Goal: Book appointment/travel/reservation

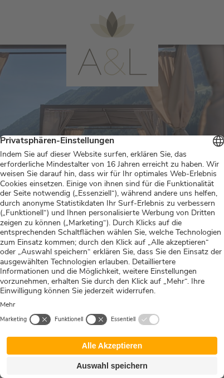
click at [131, 345] on button "Alle Akzeptieren" at bounding box center [112, 346] width 211 height 18
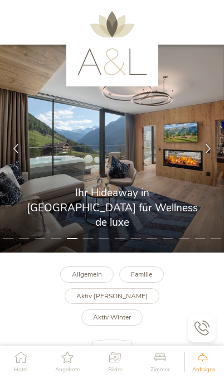
click at [19, 165] on div at bounding box center [16, 149] width 32 height 32
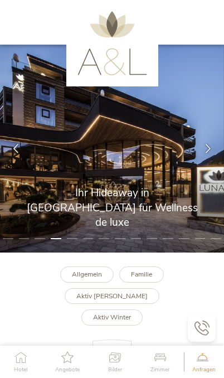
click at [15, 153] on icon at bounding box center [15, 148] width 9 height 9
click at [19, 165] on div at bounding box center [16, 149] width 32 height 32
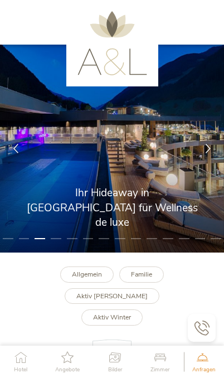
click at [19, 165] on div at bounding box center [16, 149] width 32 height 32
click at [21, 164] on div at bounding box center [16, 149] width 32 height 32
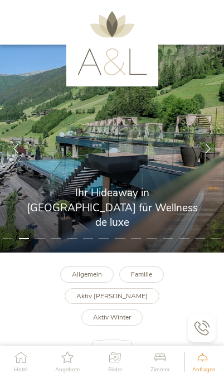
click at [15, 153] on icon at bounding box center [15, 148] width 9 height 9
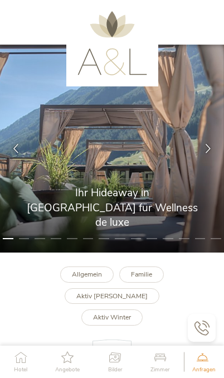
click at [23, 165] on div at bounding box center [16, 149] width 32 height 32
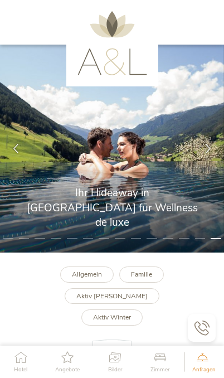
click at [21, 165] on div at bounding box center [16, 149] width 32 height 32
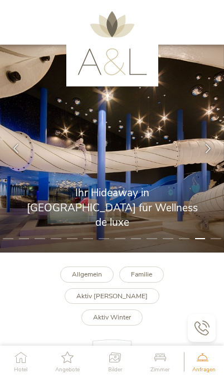
click at [21, 165] on div at bounding box center [16, 149] width 32 height 32
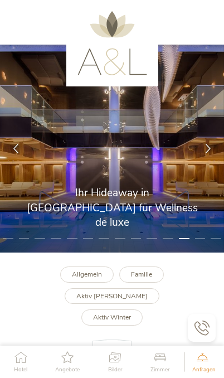
click at [23, 165] on div at bounding box center [16, 149] width 32 height 32
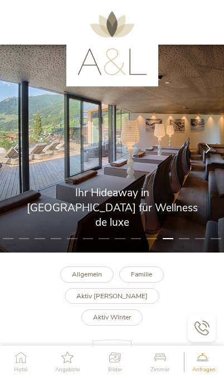
click at [18, 165] on div at bounding box center [16, 149] width 32 height 32
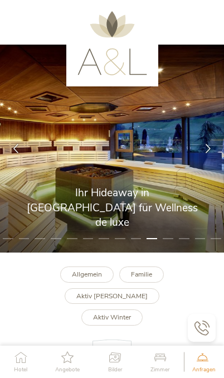
click at [22, 164] on div at bounding box center [16, 149] width 32 height 32
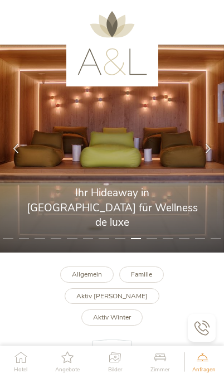
click at [21, 165] on div at bounding box center [16, 149] width 32 height 32
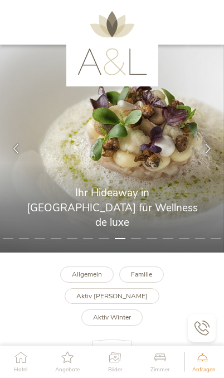
click at [20, 153] on icon at bounding box center [15, 148] width 9 height 9
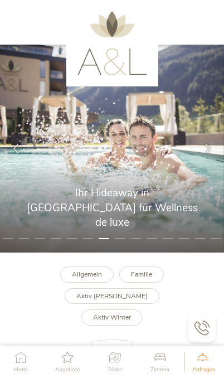
click at [204, 153] on icon at bounding box center [208, 148] width 9 height 9
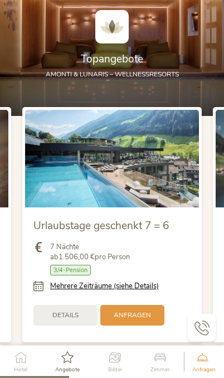
scroll to position [972, 0]
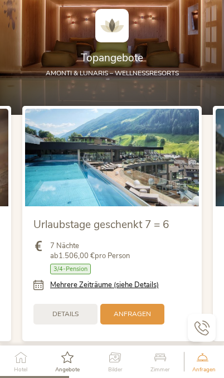
click at [75, 310] on span "Details" at bounding box center [65, 314] width 26 height 9
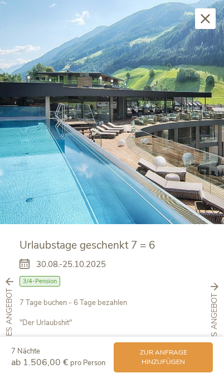
scroll to position [1115, 0]
click at [202, 20] on icon at bounding box center [205, 18] width 9 height 9
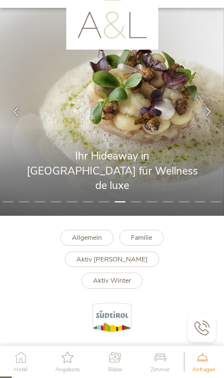
scroll to position [0, 0]
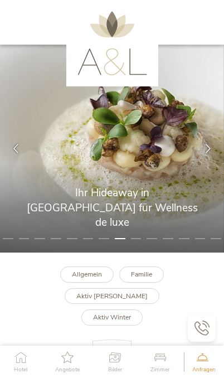
click at [116, 61] on img at bounding box center [113, 43] width 70 height 64
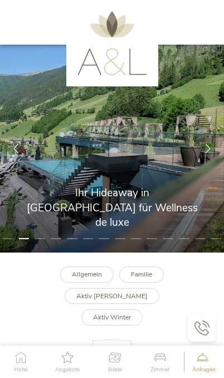
click at [18, 363] on icon at bounding box center [20, 358] width 13 height 12
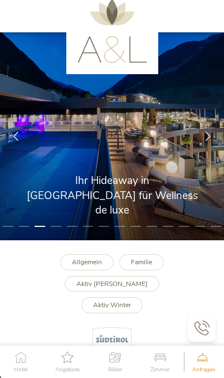
scroll to position [12, 0]
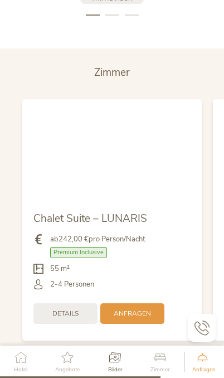
scroll to position [2257, 0]
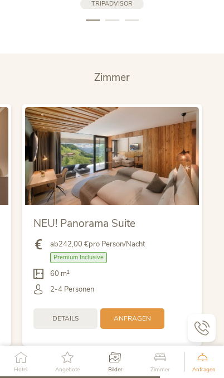
click at [134, 314] on span "Anfragen" at bounding box center [132, 318] width 37 height 9
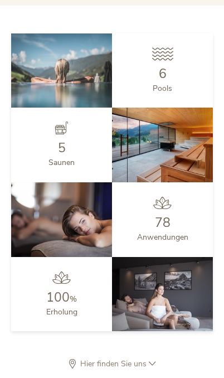
scroll to position [2616, 0]
